Goal: Navigation & Orientation: Understand site structure

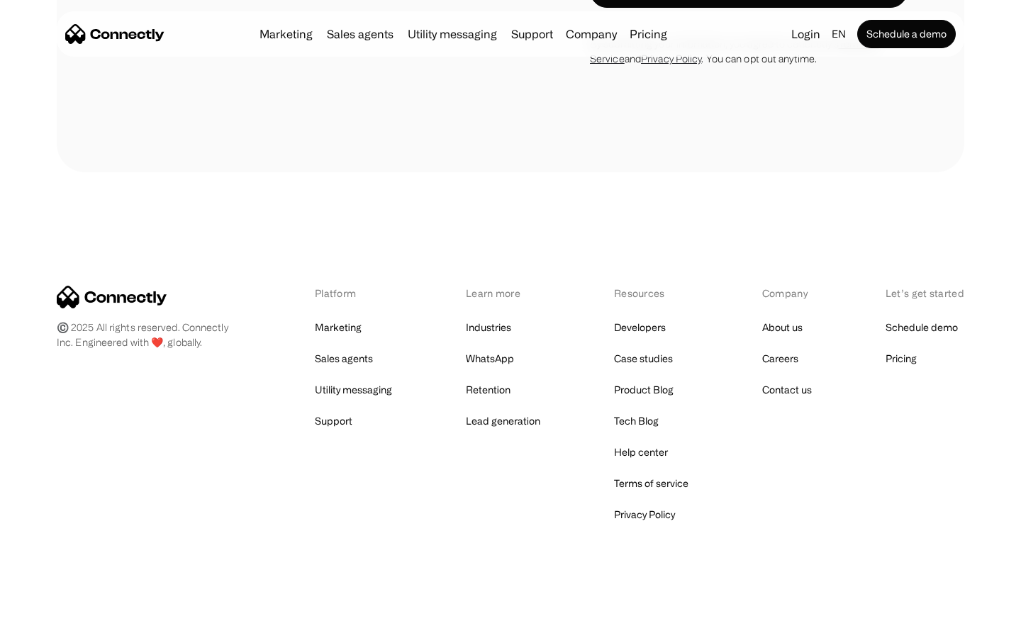
scroll to position [4329, 0]
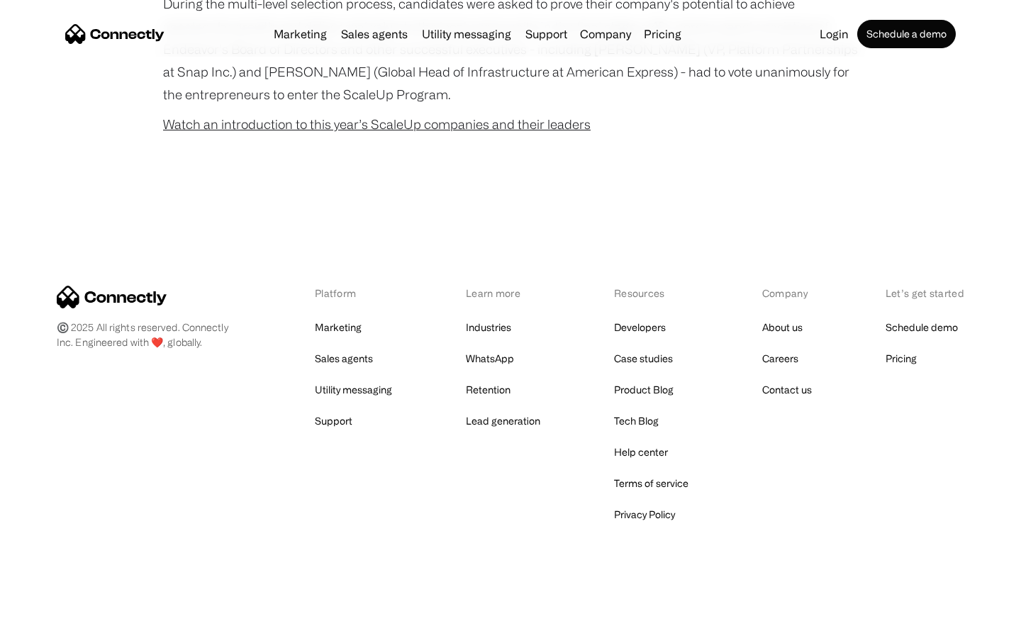
scroll to position [909, 0]
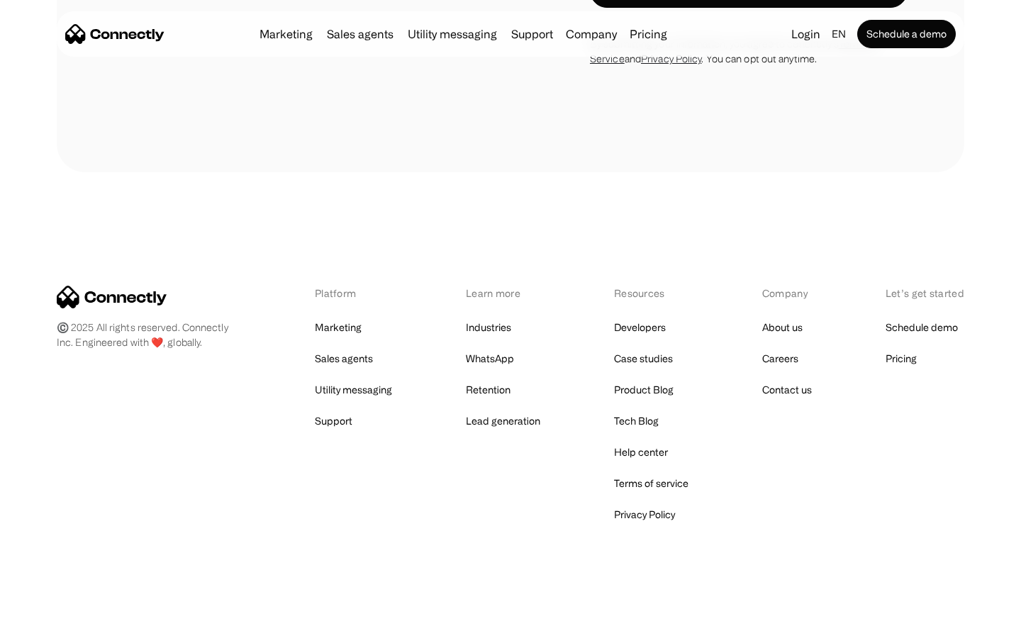
scroll to position [4604, 0]
